Goal: Navigation & Orientation: Find specific page/section

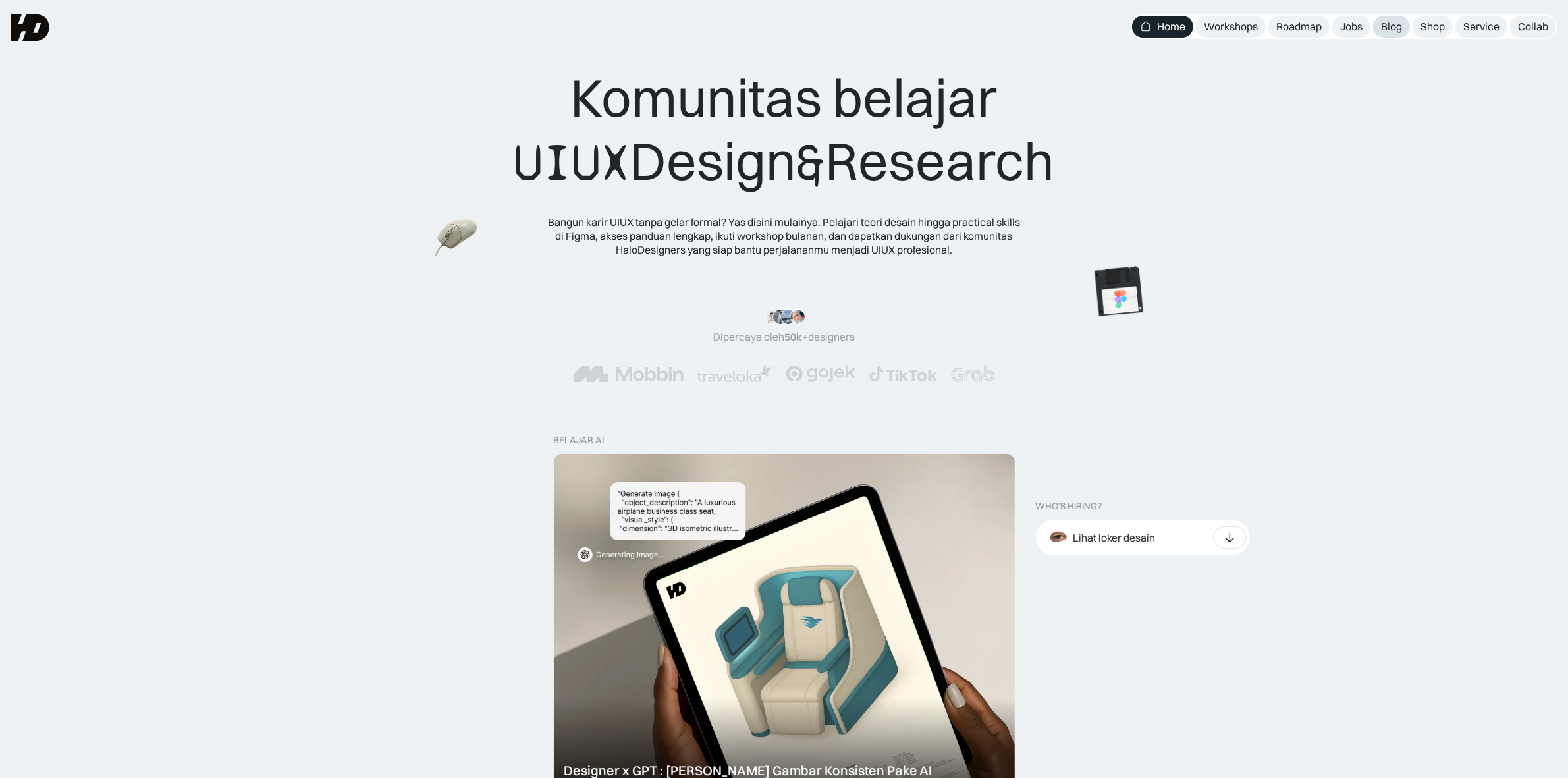
click at [1402, 32] on link "Blog" at bounding box center [1391, 27] width 37 height 22
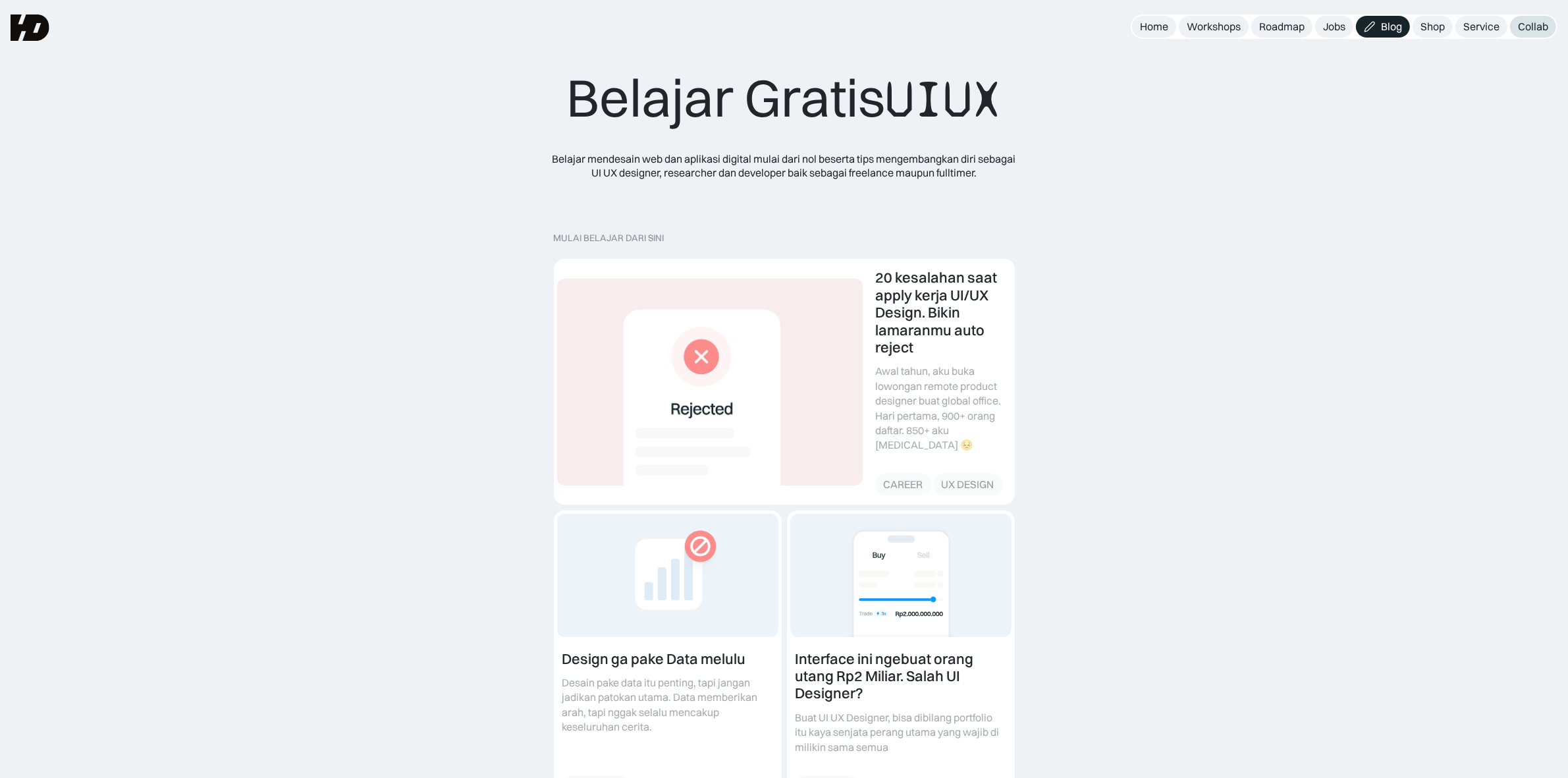
click at [1544, 22] on div "Collab" at bounding box center [1533, 27] width 30 height 14
click at [1497, 22] on div "Service" at bounding box center [1480, 27] width 36 height 14
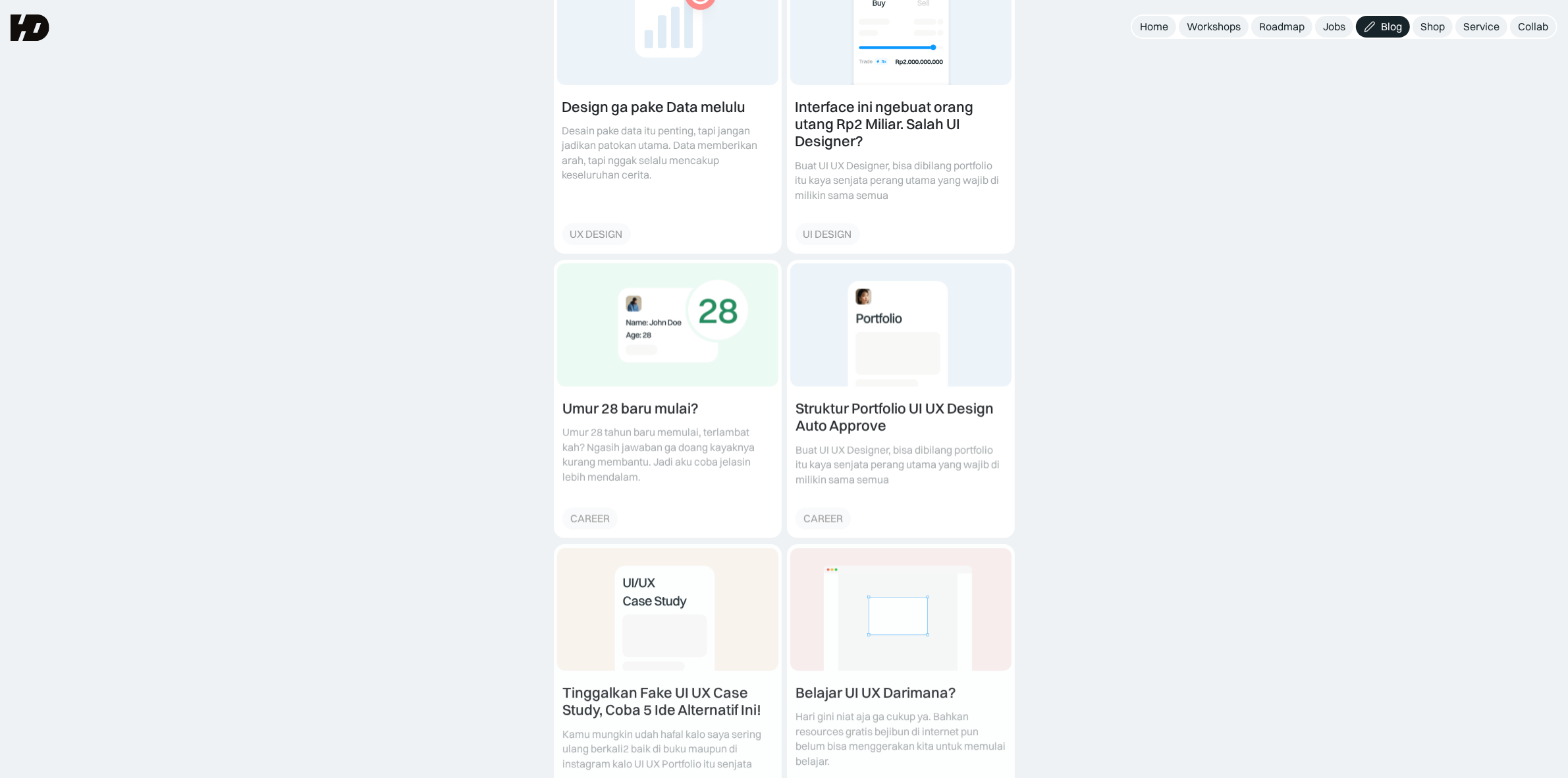
scroll to position [412, 0]
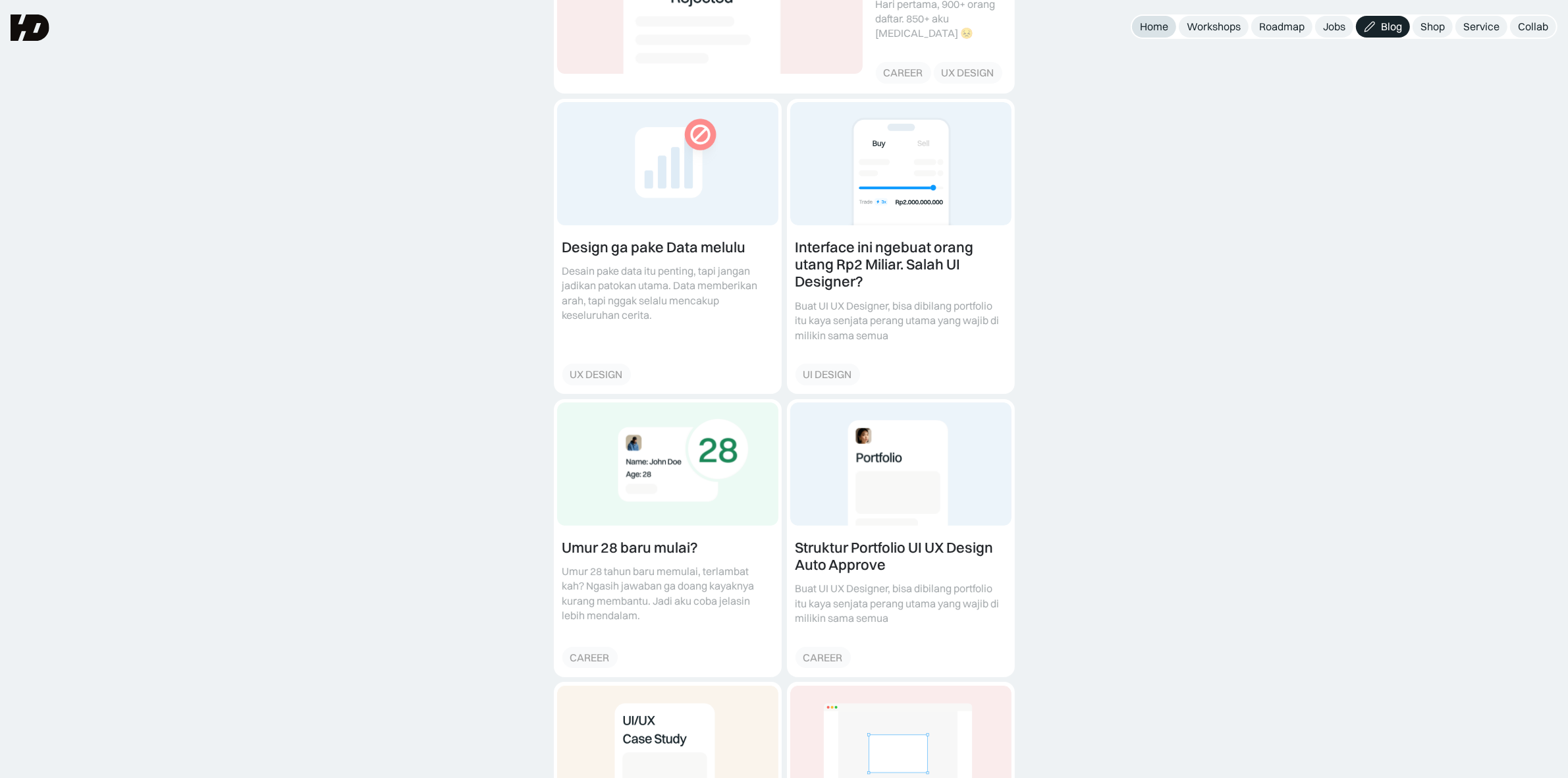
click at [1140, 28] on div "Home" at bounding box center [1153, 27] width 28 height 14
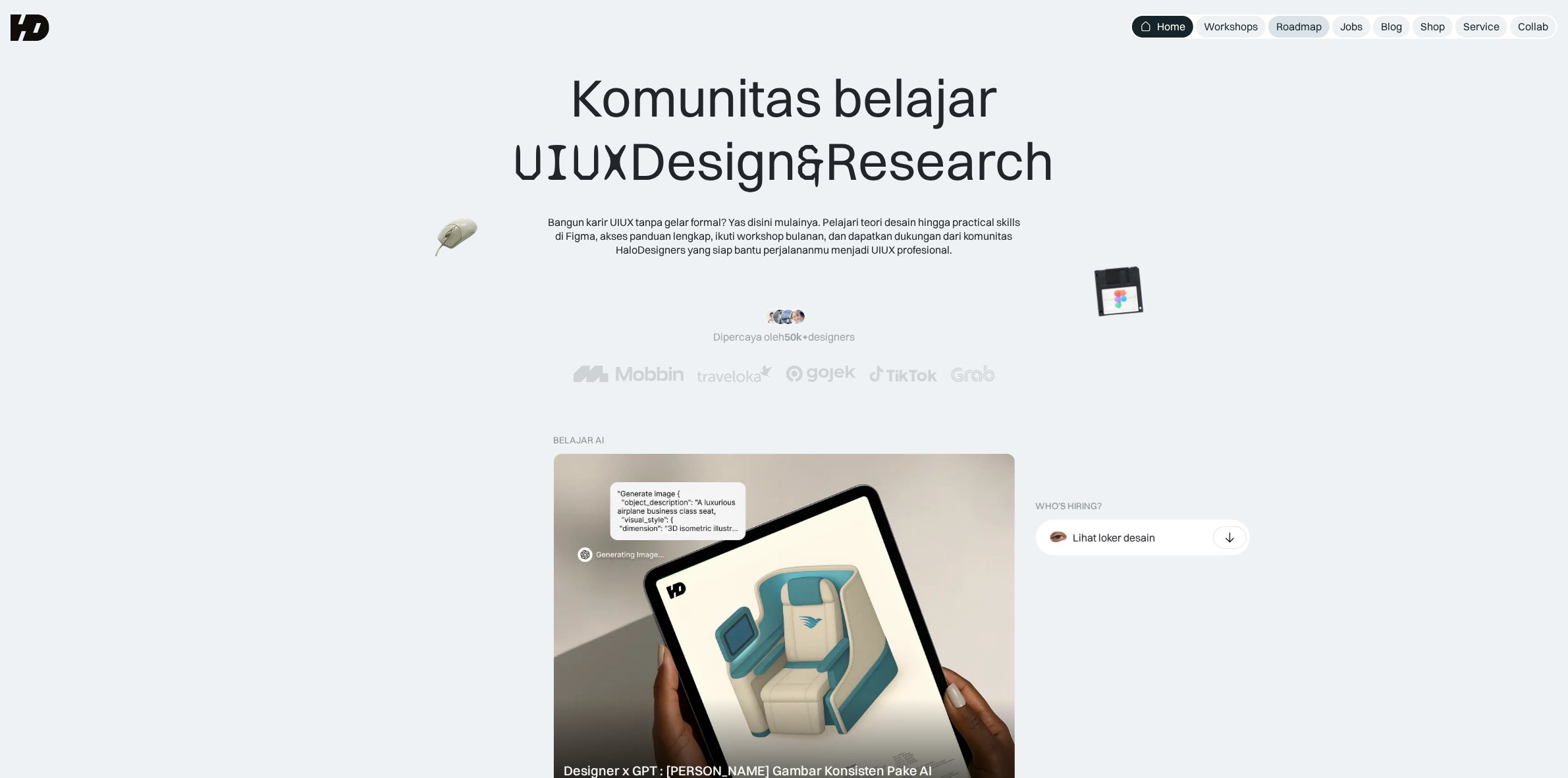
click at [1318, 33] on div "Roadmap" at bounding box center [1299, 27] width 46 height 14
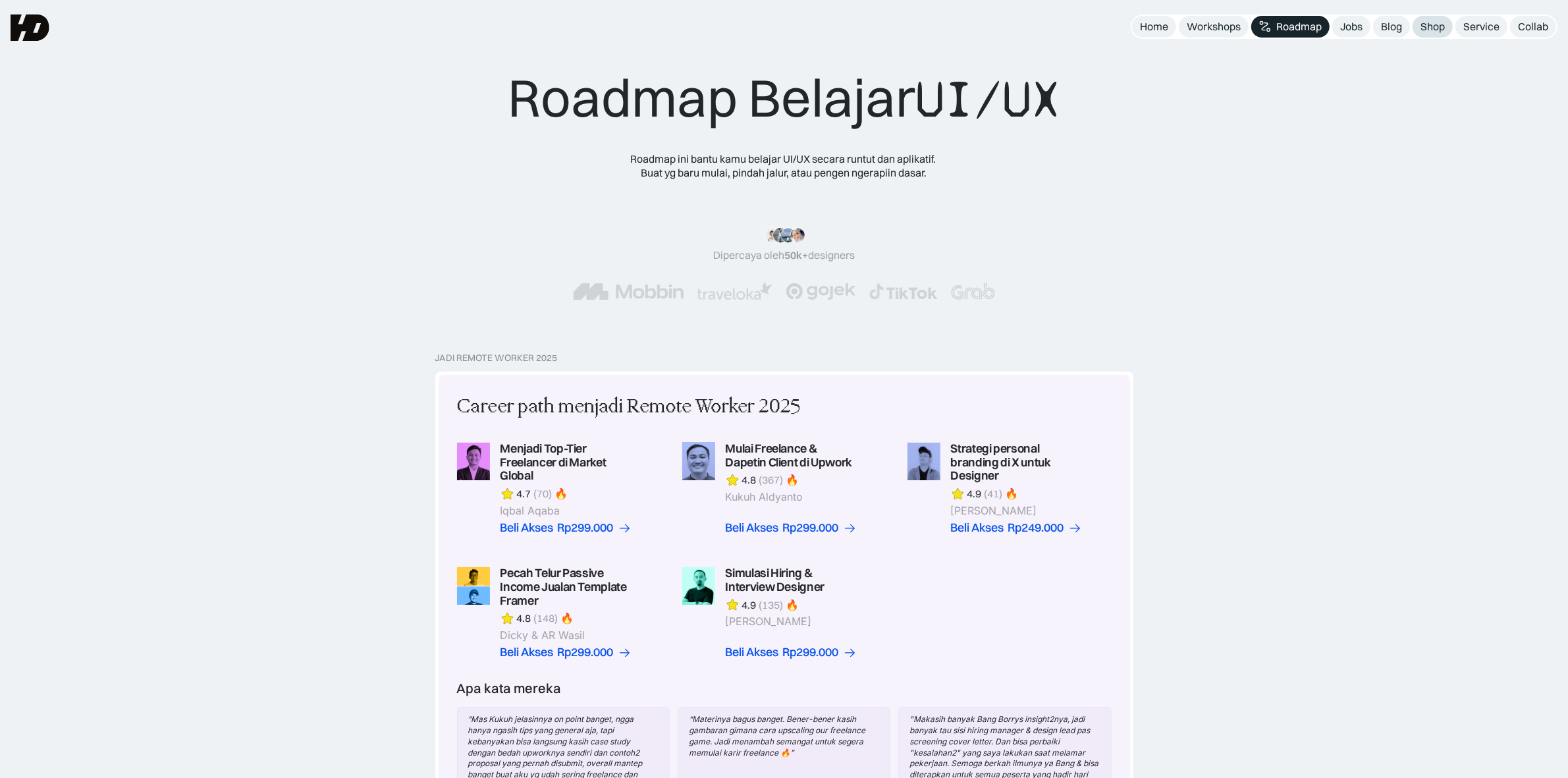
click at [1437, 28] on div "Shop" at bounding box center [1432, 27] width 24 height 14
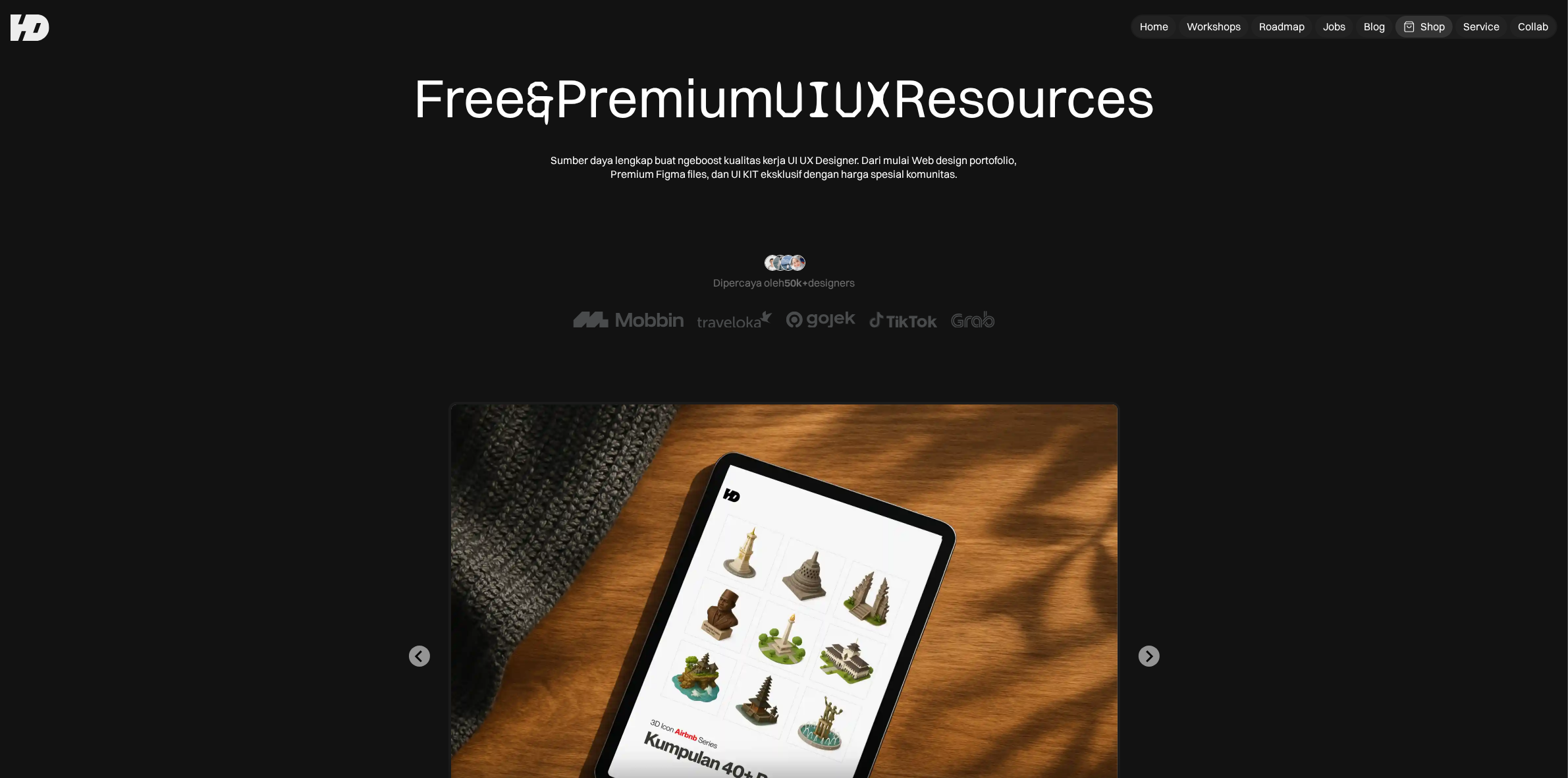
click at [1144, 40] on div "Free & Premium UIUX Resources Sumber daya lengkap buat ngeboost kualitas kerja …" at bounding box center [784, 455] width 1568 height 911
click at [1149, 27] on div "Home" at bounding box center [1153, 27] width 28 height 14
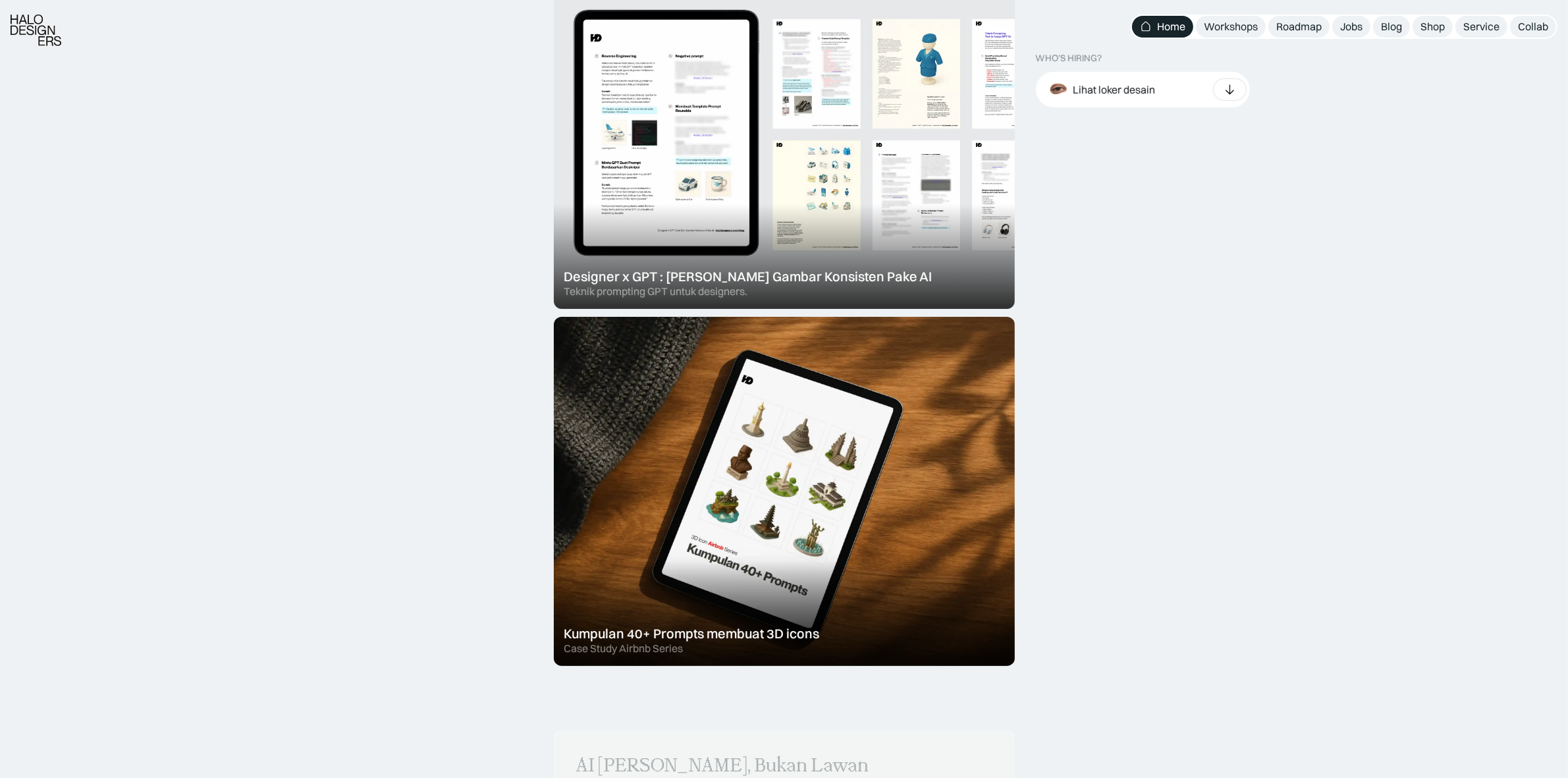
scroll to position [1070, 0]
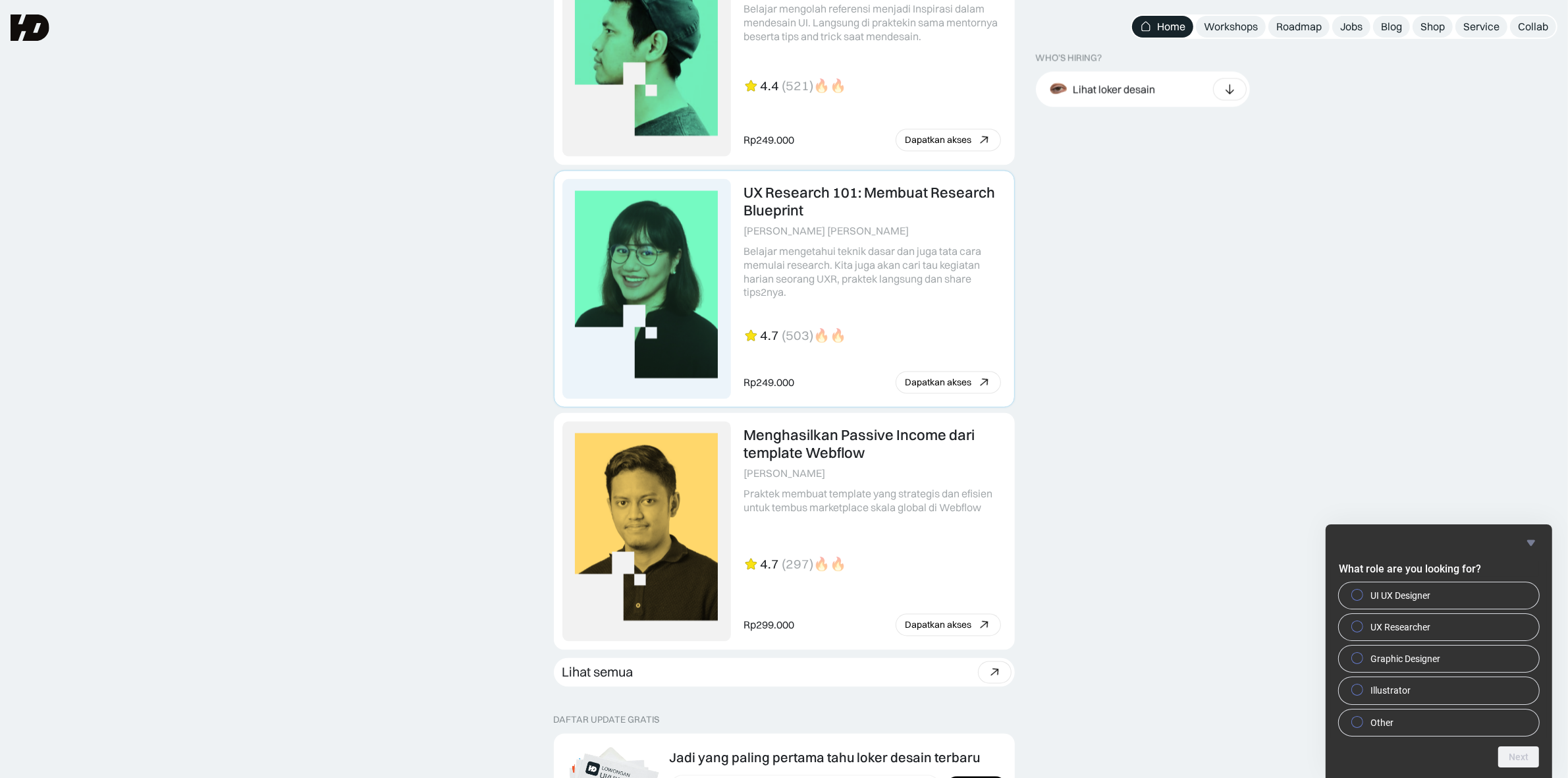
scroll to position [3163, 0]
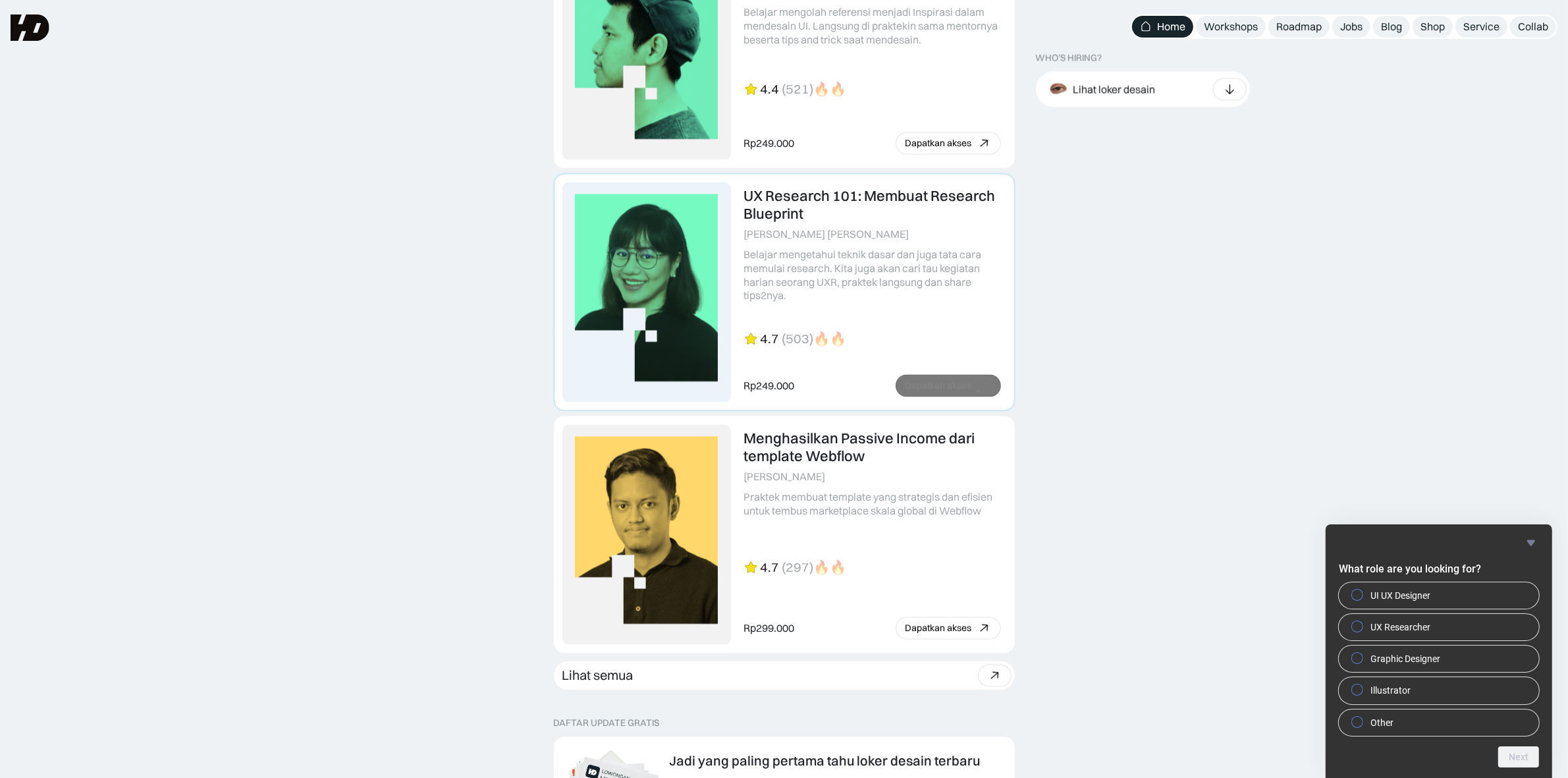
click at [894, 284] on link at bounding box center [784, 292] width 460 height 236
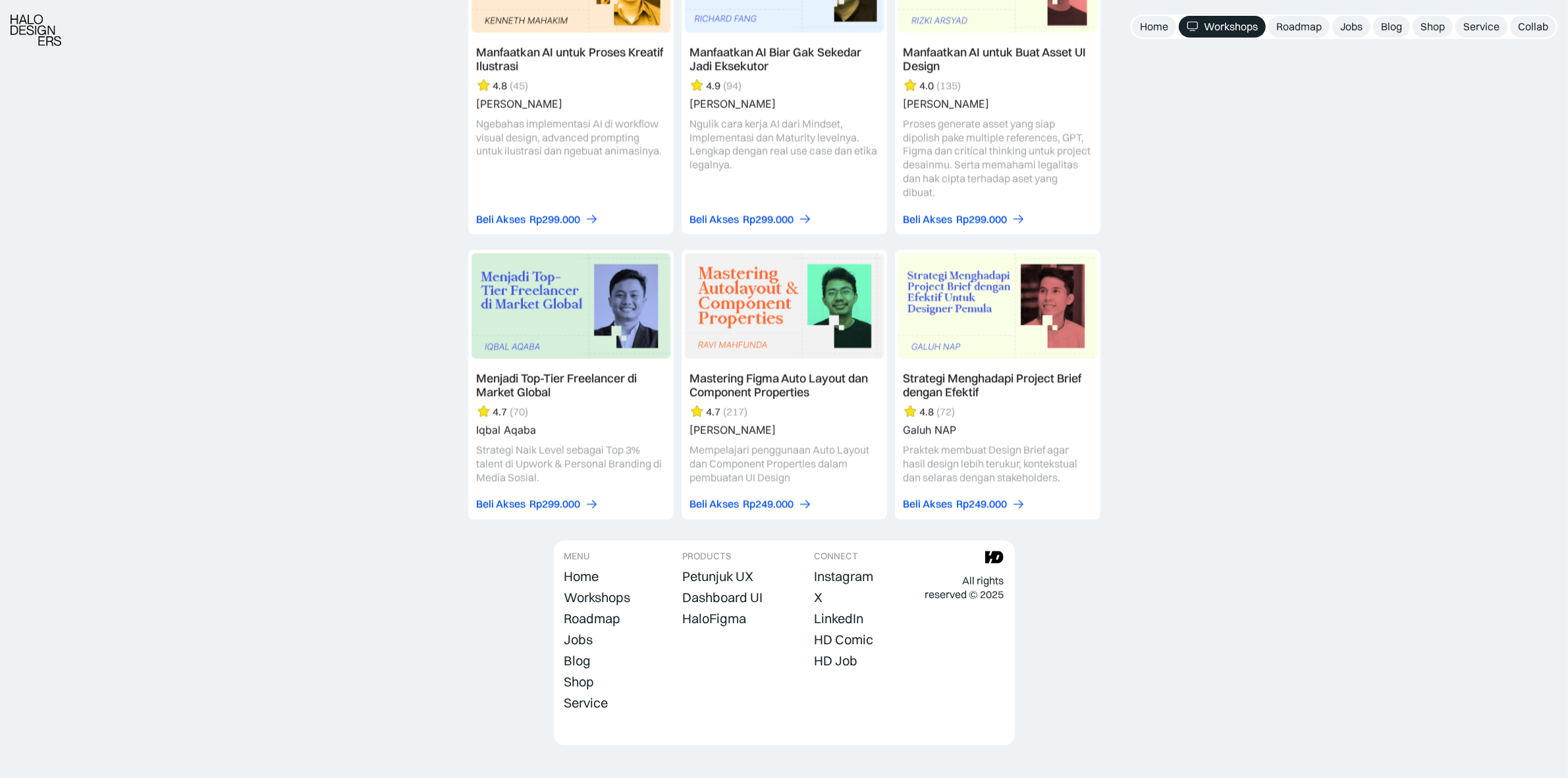
scroll to position [3488, 0]
